Goal: Information Seeking & Learning: Learn about a topic

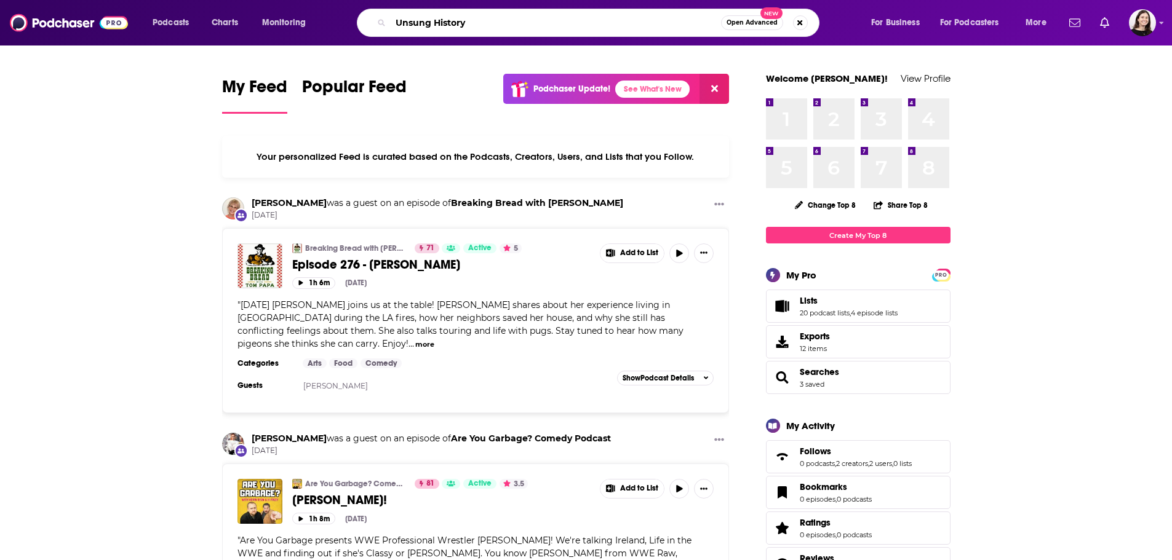
type input "Unsung History"
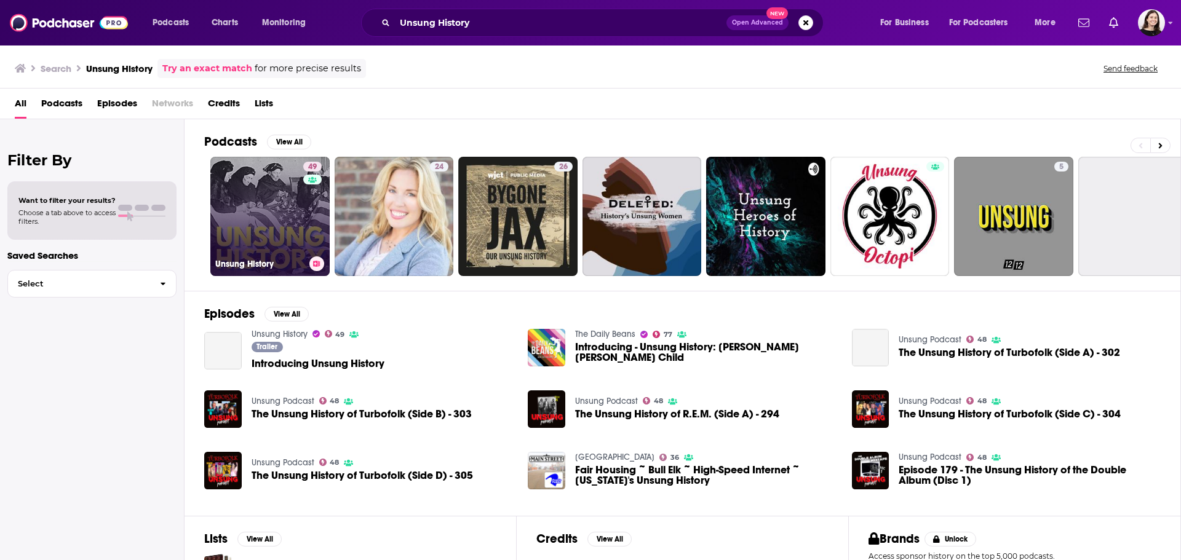
click at [289, 234] on link "49 Unsung History" at bounding box center [269, 216] width 119 height 119
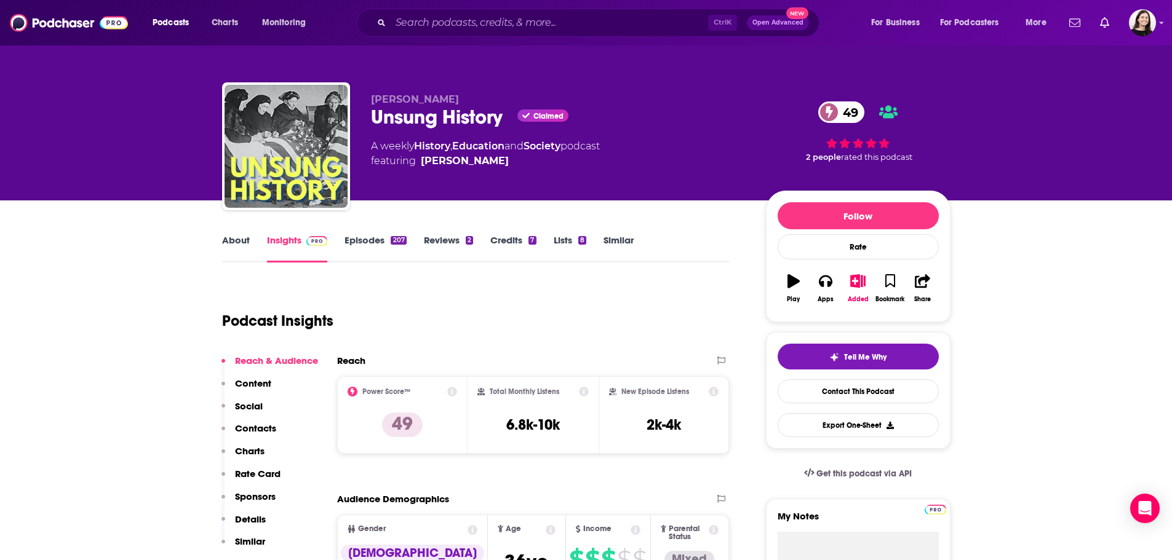
click at [234, 241] on link "About" at bounding box center [236, 248] width 28 height 28
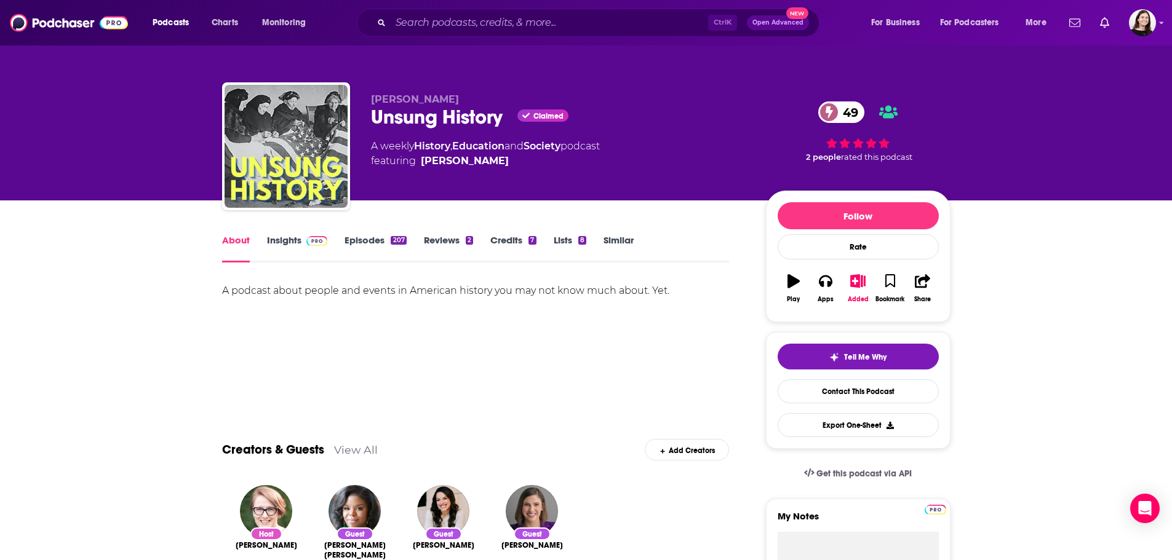
click at [348, 252] on link "Episodes 207" at bounding box center [376, 248] width 62 height 28
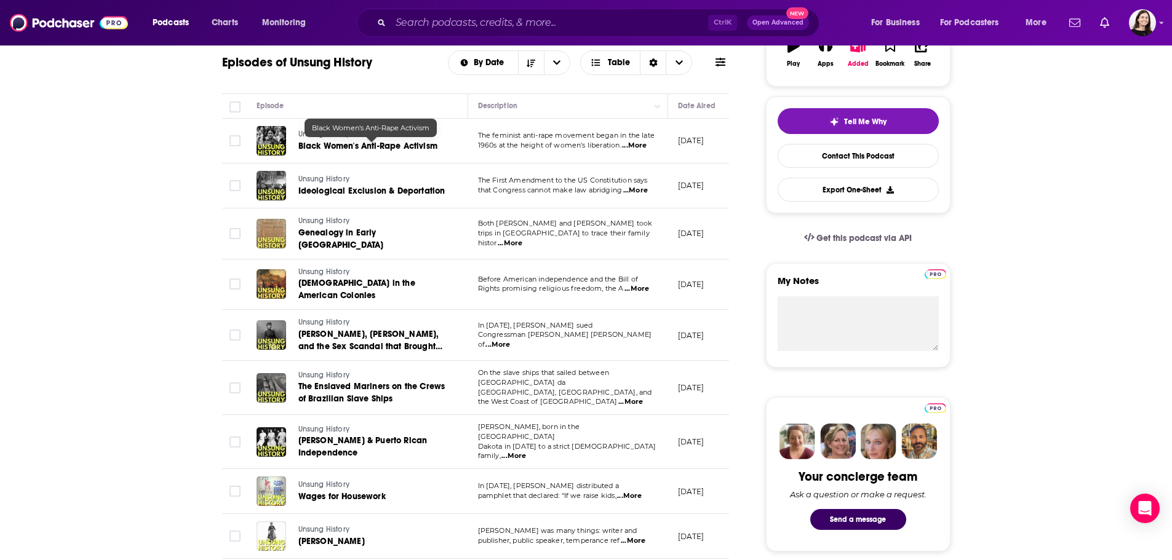
scroll to position [123, 0]
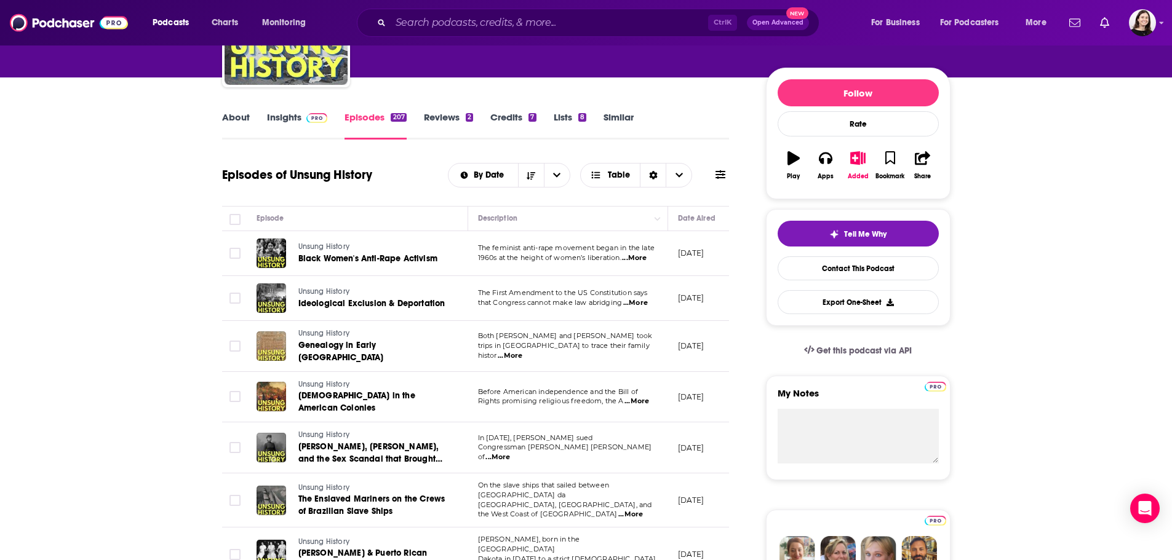
click at [279, 120] on link "Insights" at bounding box center [297, 125] width 61 height 28
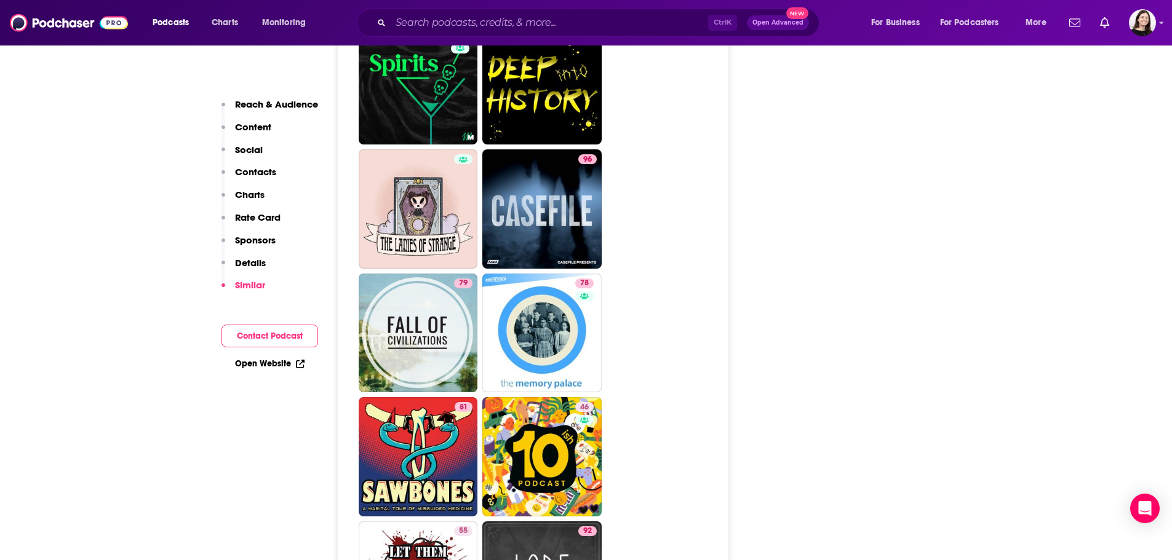
scroll to position [4122, 0]
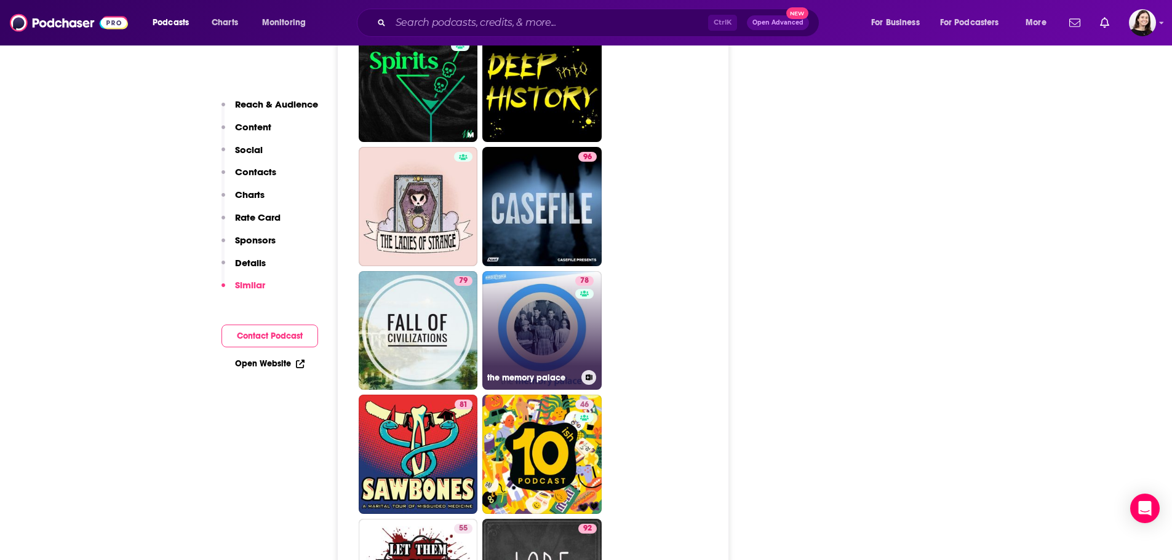
click at [523, 271] on link "78 the memory palace" at bounding box center [541, 330] width 119 height 119
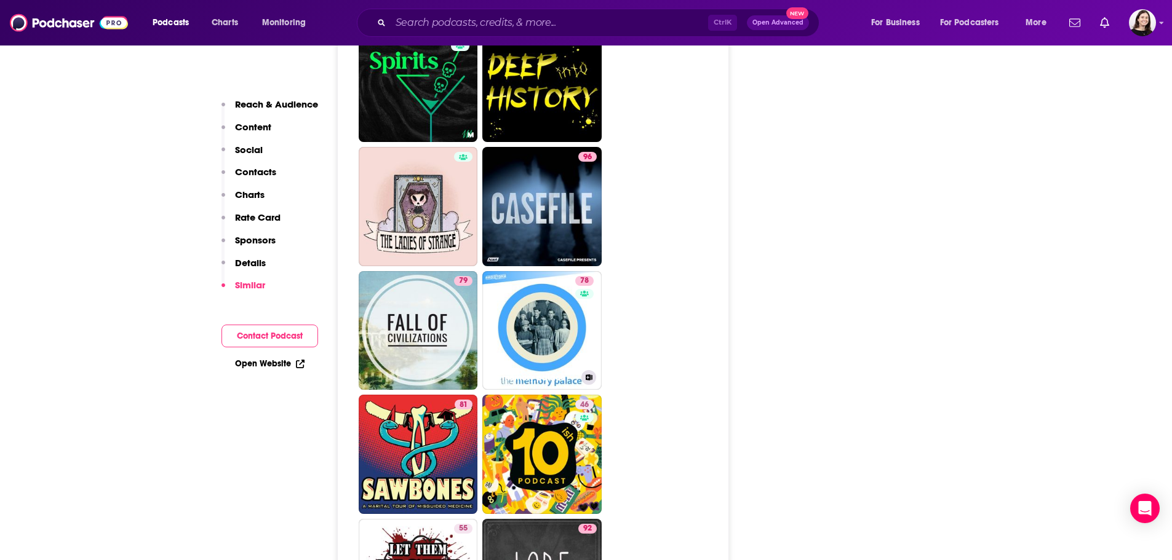
type input "[URL][DOMAIN_NAME]"
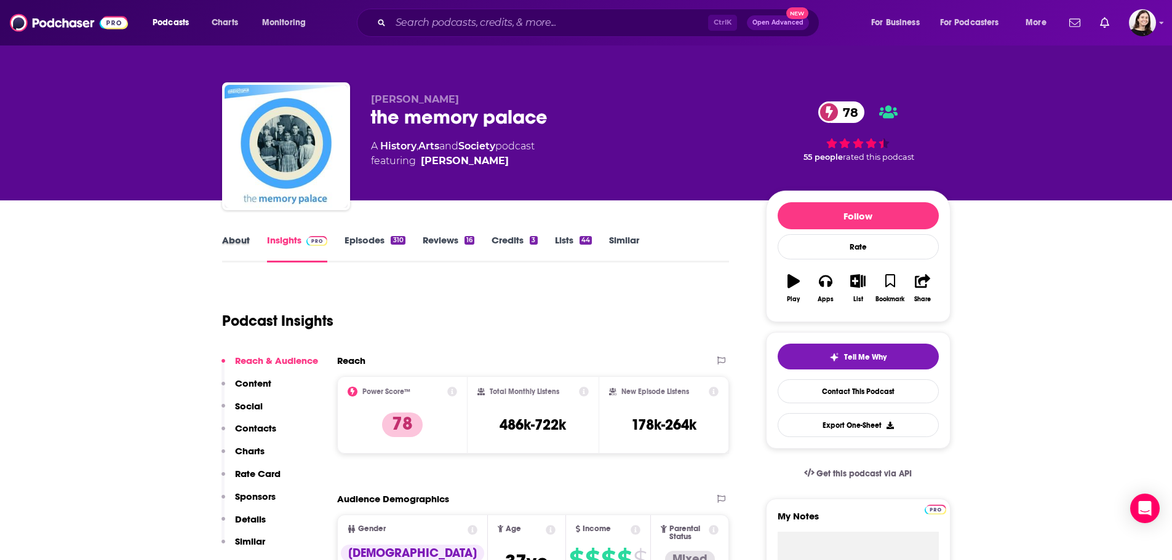
click at [257, 247] on div "About" at bounding box center [244, 248] width 45 height 28
click at [237, 242] on link "About" at bounding box center [236, 248] width 28 height 28
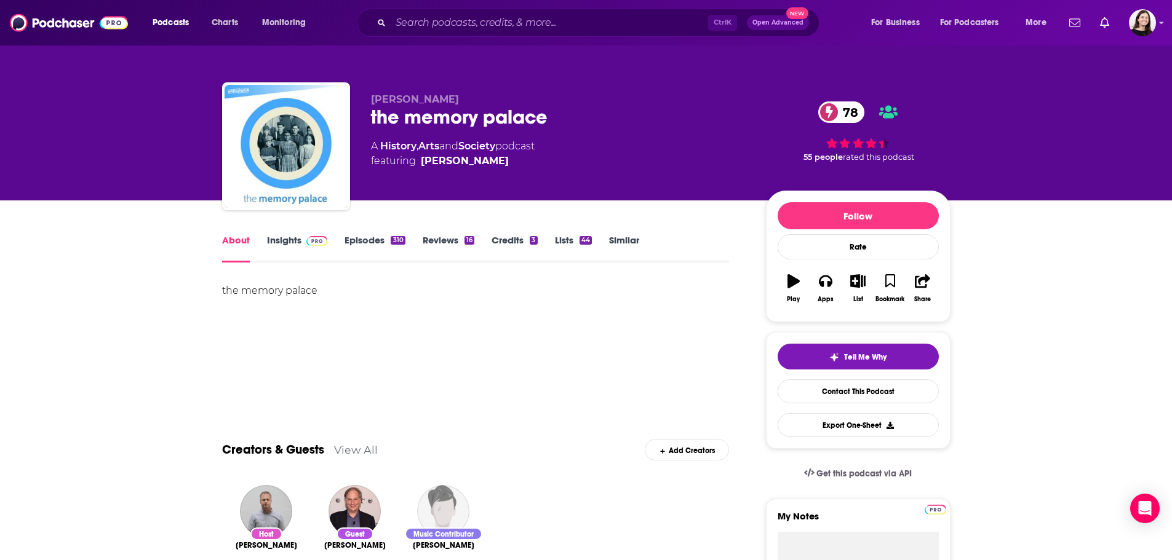
click at [361, 236] on link "Episodes 310" at bounding box center [375, 248] width 60 height 28
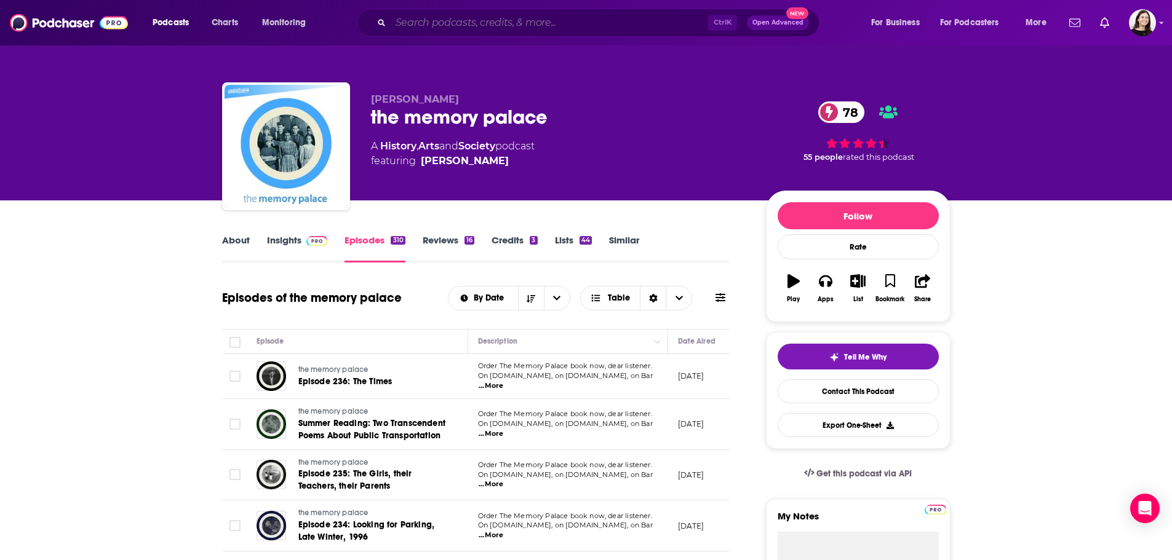
click at [455, 27] on input "Search podcasts, credits, & more..." at bounding box center [549, 23] width 317 height 20
paste input "Fighting Through WWII Podcast"
type input "Fighting Through WWII Podcast"
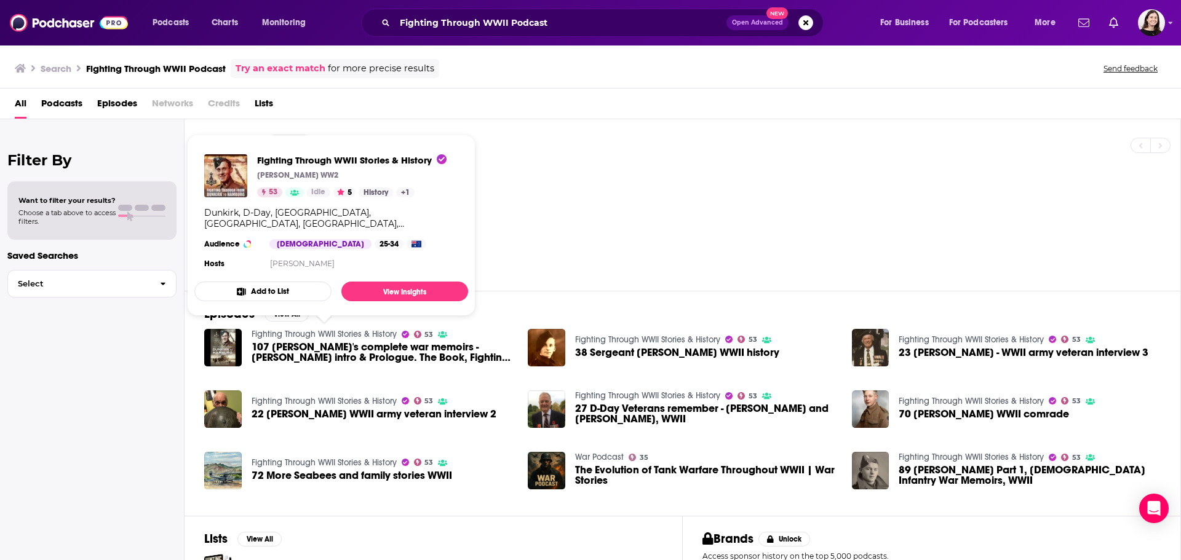
click at [361, 337] on link "Fighting Through WWII Stories & History" at bounding box center [324, 334] width 145 height 10
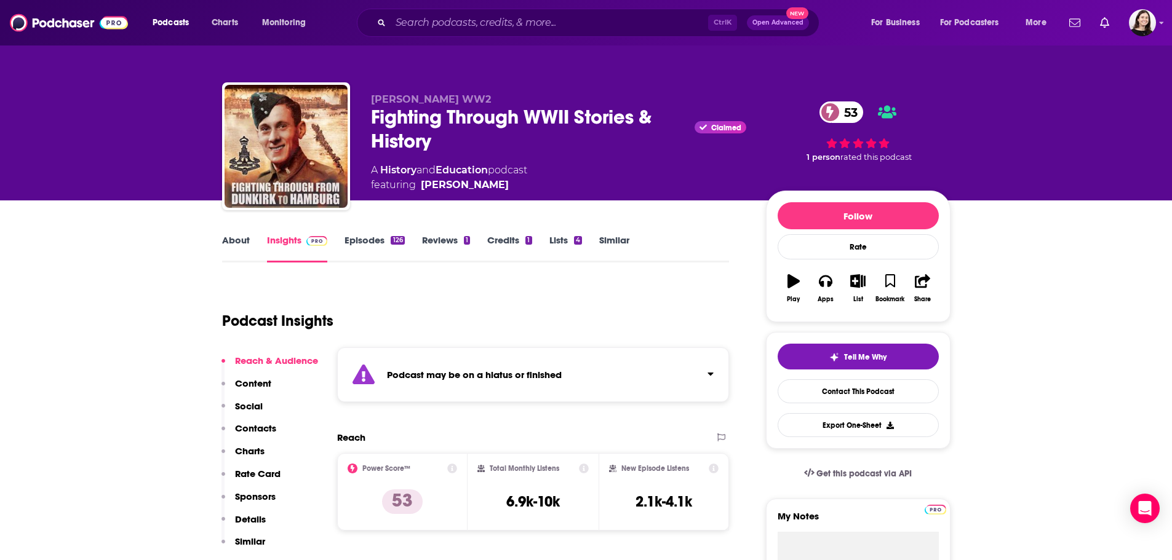
click at [369, 245] on link "Episodes 126" at bounding box center [375, 248] width 60 height 28
